Goal: Task Accomplishment & Management: Use online tool/utility

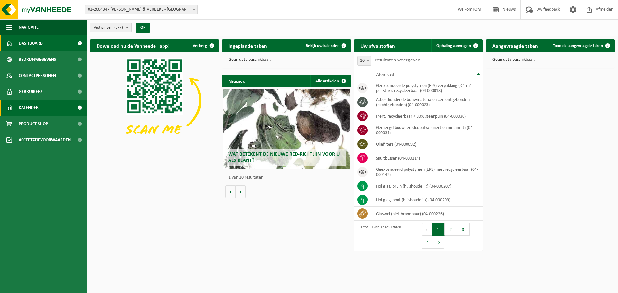
click at [44, 109] on link "Kalender" at bounding box center [43, 108] width 87 height 16
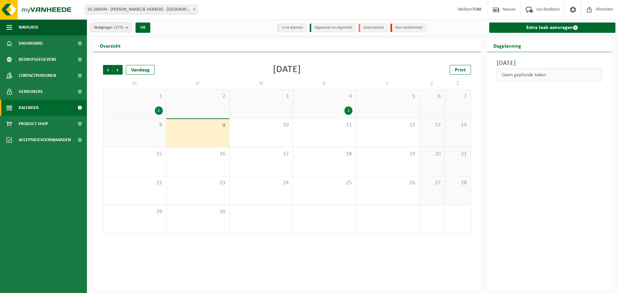
click at [213, 127] on span "9" at bounding box center [198, 125] width 57 height 7
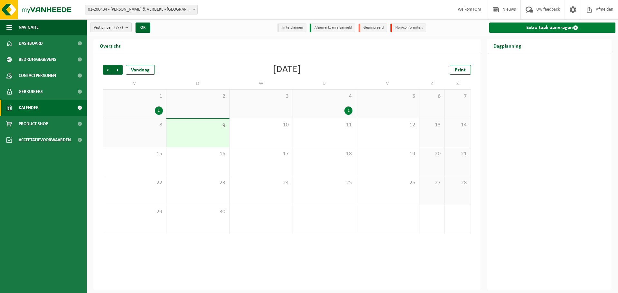
click at [529, 30] on link "Extra taak aanvragen" at bounding box center [552, 28] width 127 height 10
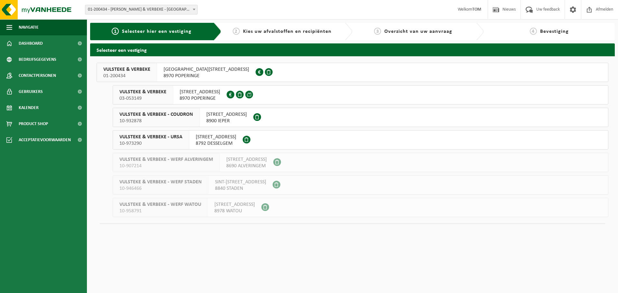
click at [132, 94] on span "VULSTEKE & VERBEKE" at bounding box center [142, 92] width 47 height 6
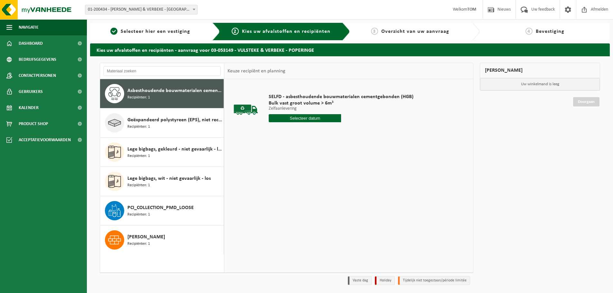
click at [132, 95] on span "Recipiënten: 1" at bounding box center [139, 98] width 23 height 6
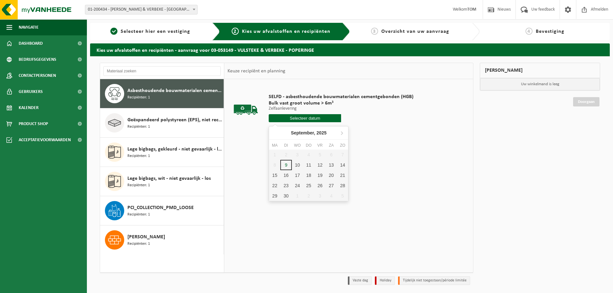
click at [308, 115] on input "text" at bounding box center [305, 118] width 72 height 8
click at [291, 166] on div "9" at bounding box center [285, 165] width 11 height 10
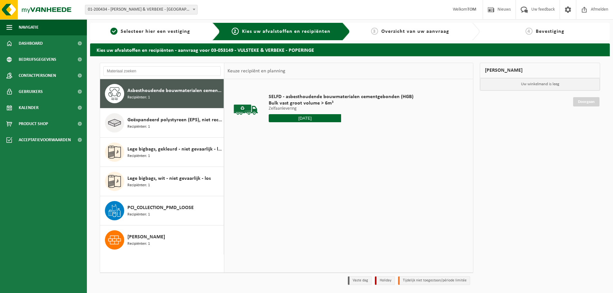
type input "Van 2025-09-09"
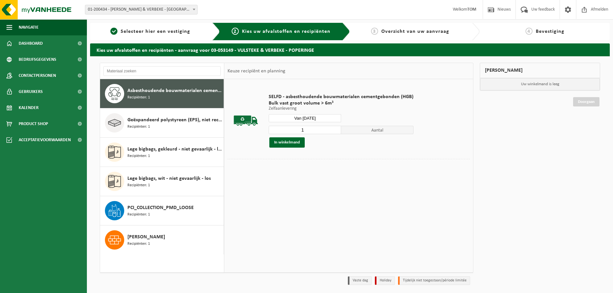
click at [335, 127] on input "1" at bounding box center [305, 130] width 72 height 8
type input "2"
click at [335, 128] on input "2" at bounding box center [305, 130] width 72 height 8
click at [295, 142] on button "In winkelmand" at bounding box center [286, 142] width 35 height 10
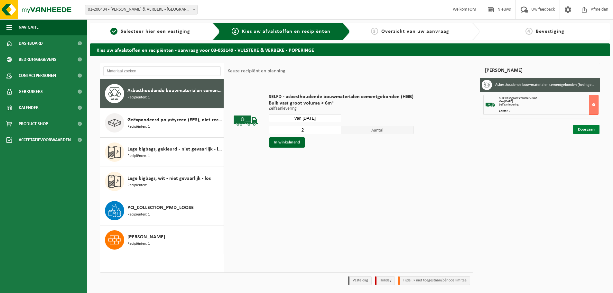
click at [582, 130] on link "Doorgaan" at bounding box center [586, 129] width 26 height 9
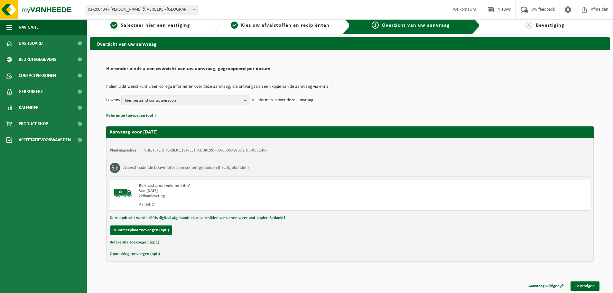
scroll to position [7, 0]
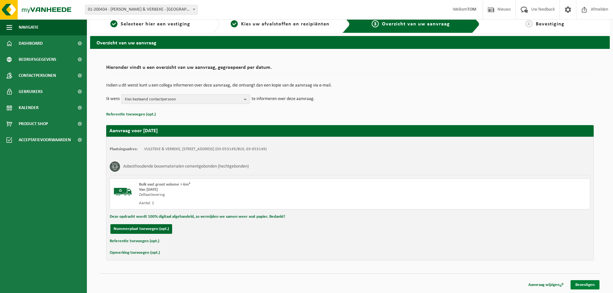
click at [588, 286] on link "Bevestigen" at bounding box center [585, 284] width 29 height 9
